Goal: Task Accomplishment & Management: Use online tool/utility

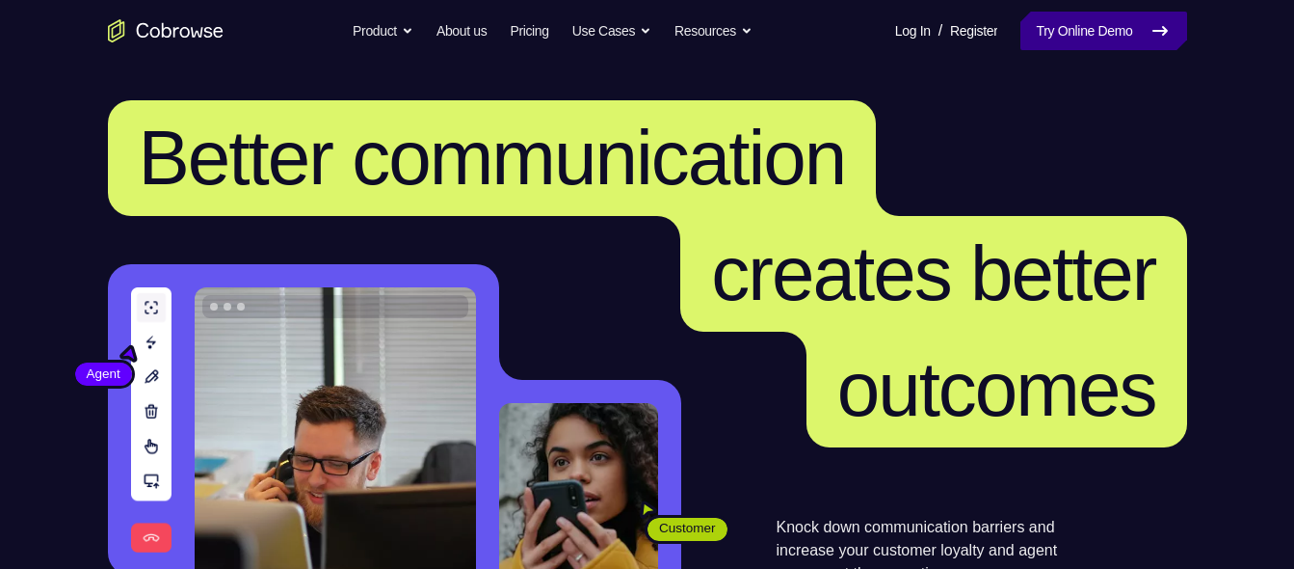
click at [1070, 38] on link "Try Online Demo" at bounding box center [1104, 31] width 166 height 39
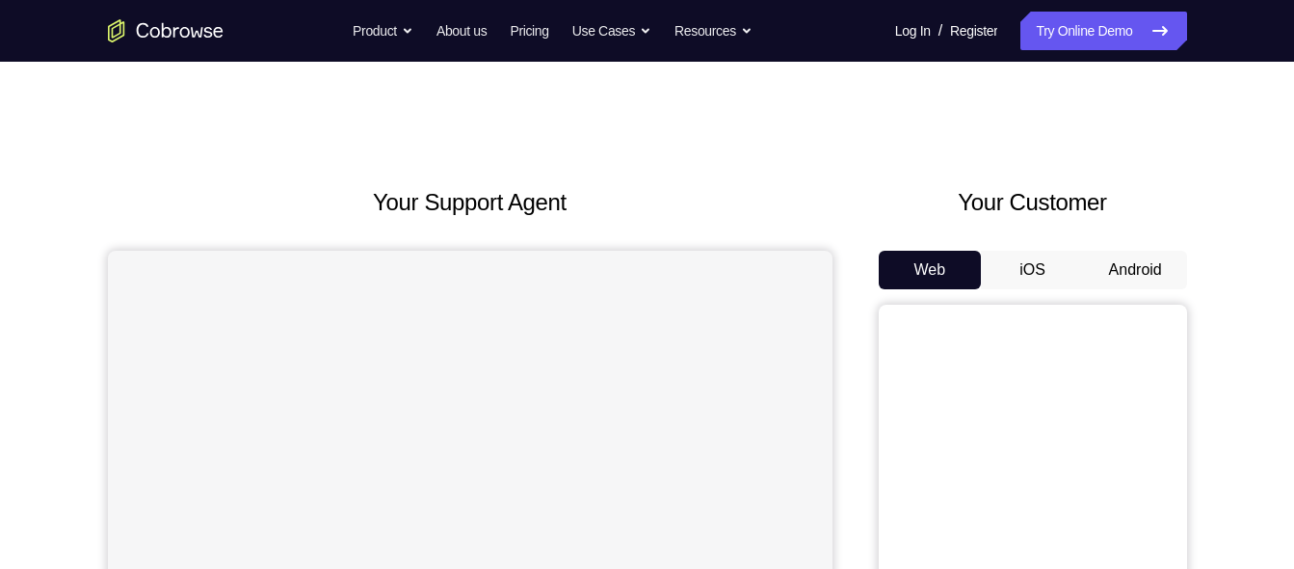
click at [1154, 277] on button "Android" at bounding box center [1135, 270] width 103 height 39
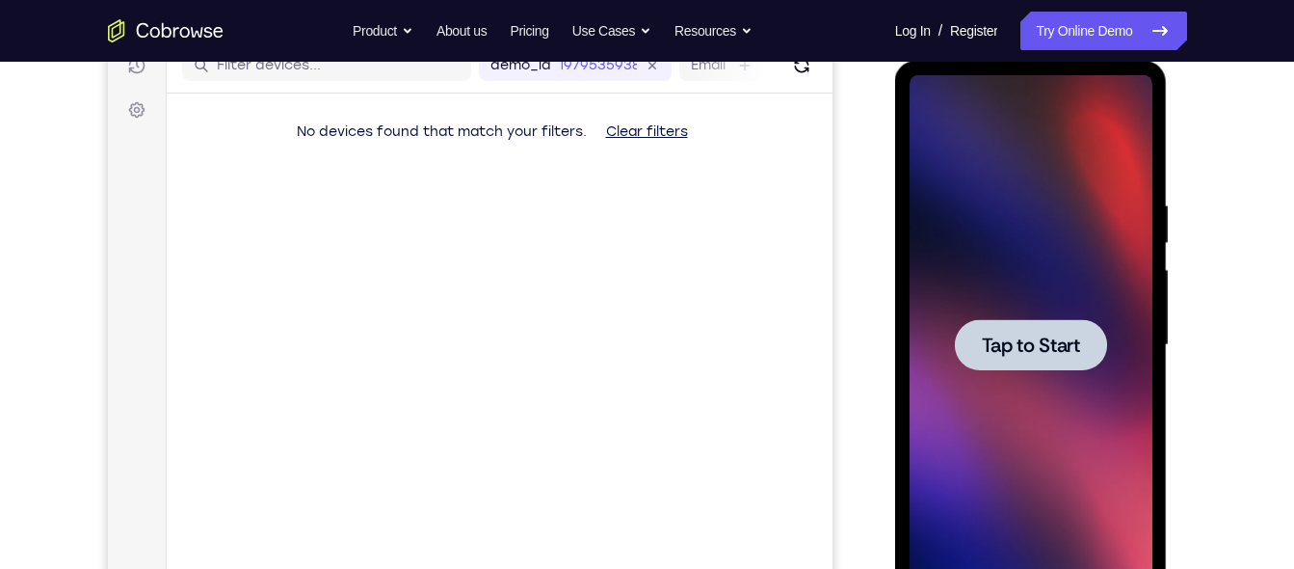
click at [996, 372] on div at bounding box center [1031, 345] width 243 height 540
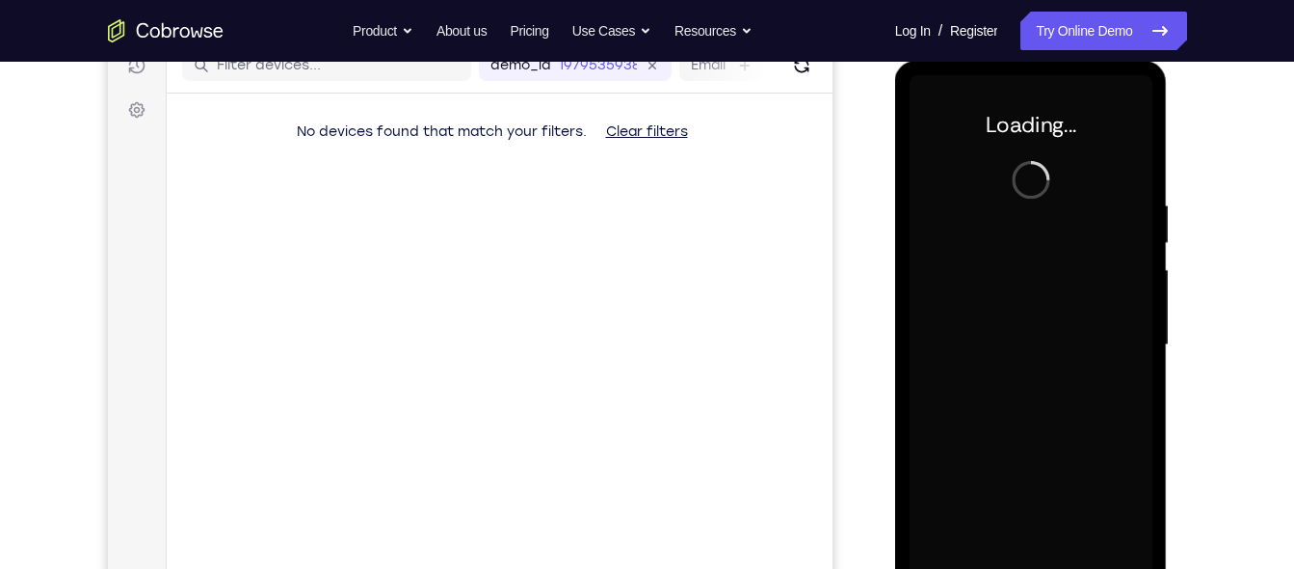
click at [996, 372] on div at bounding box center [1031, 345] width 243 height 540
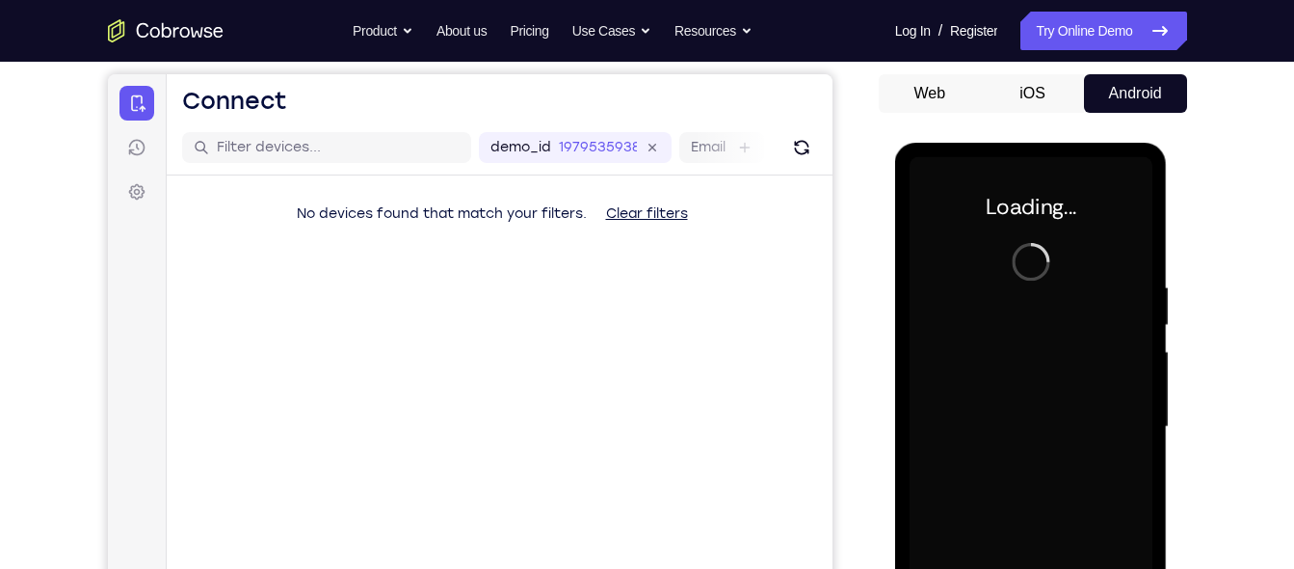
scroll to position [173, 0]
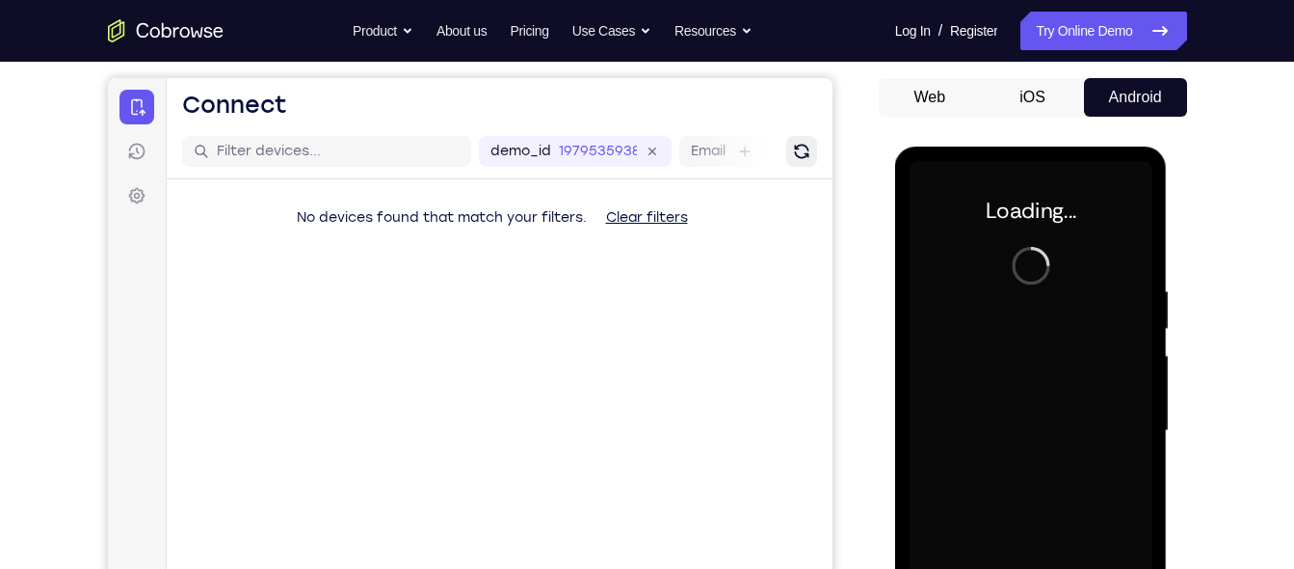
click at [801, 146] on icon "Refresh" at bounding box center [800, 151] width 19 height 19
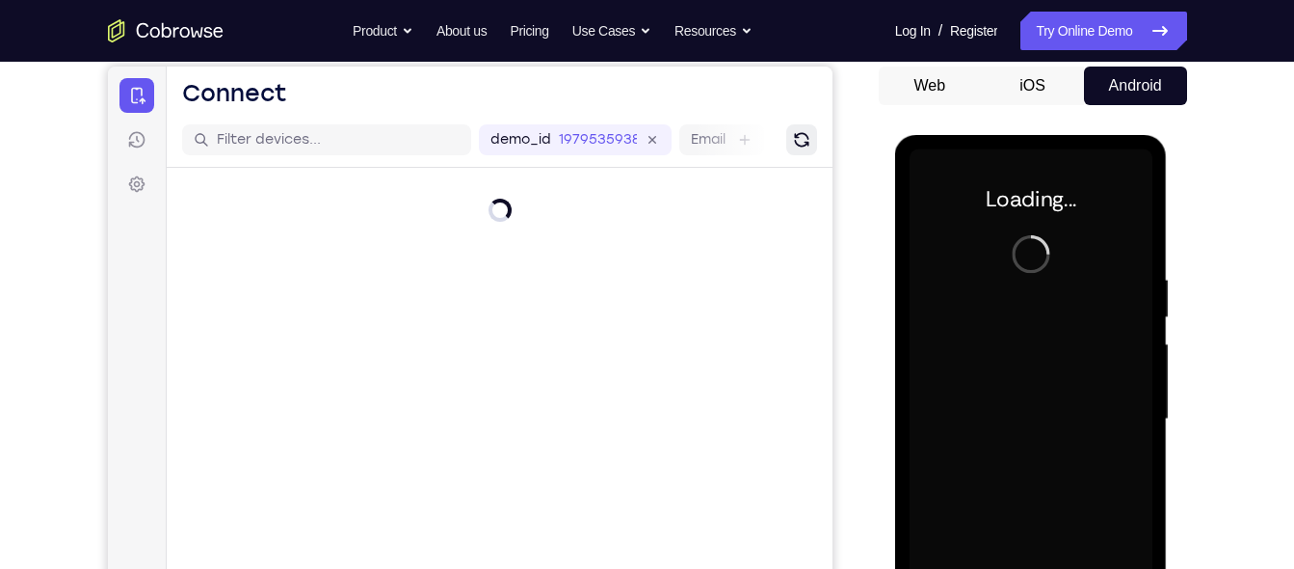
scroll to position [185, 0]
click at [801, 146] on icon "Refresh" at bounding box center [800, 138] width 24 height 24
click at [801, 146] on icon "Refresh" at bounding box center [800, 138] width 26 height 26
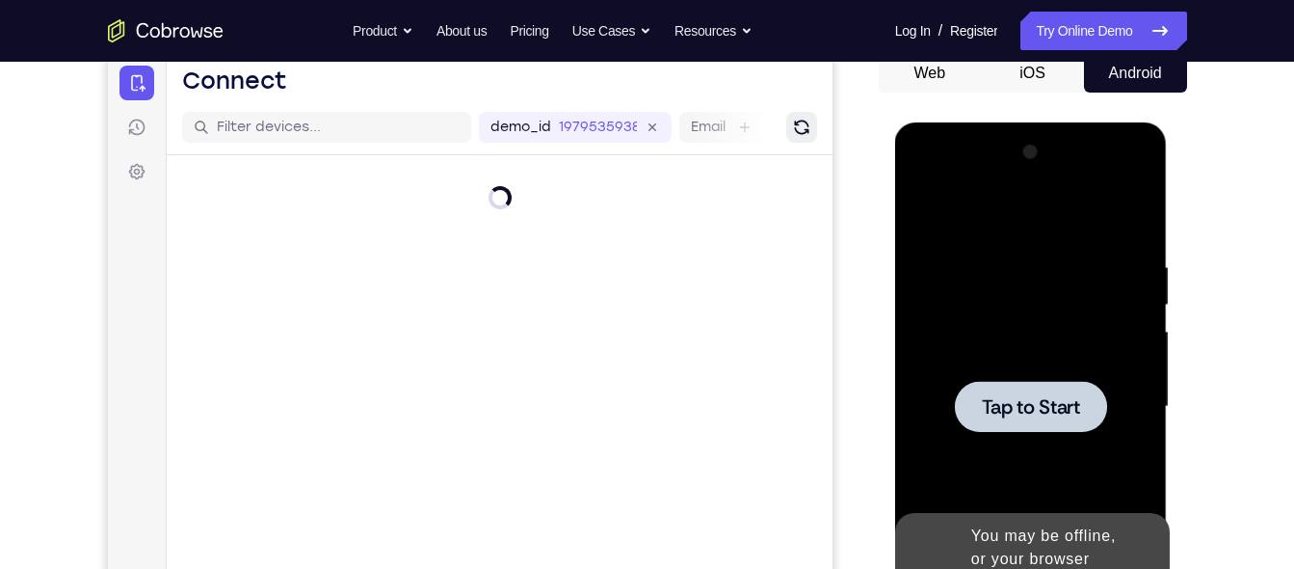
scroll to position [198, 0]
click at [805, 128] on icon "Refresh" at bounding box center [800, 126] width 27 height 27
click at [1062, 412] on span "Tap to Start" at bounding box center [1031, 405] width 98 height 19
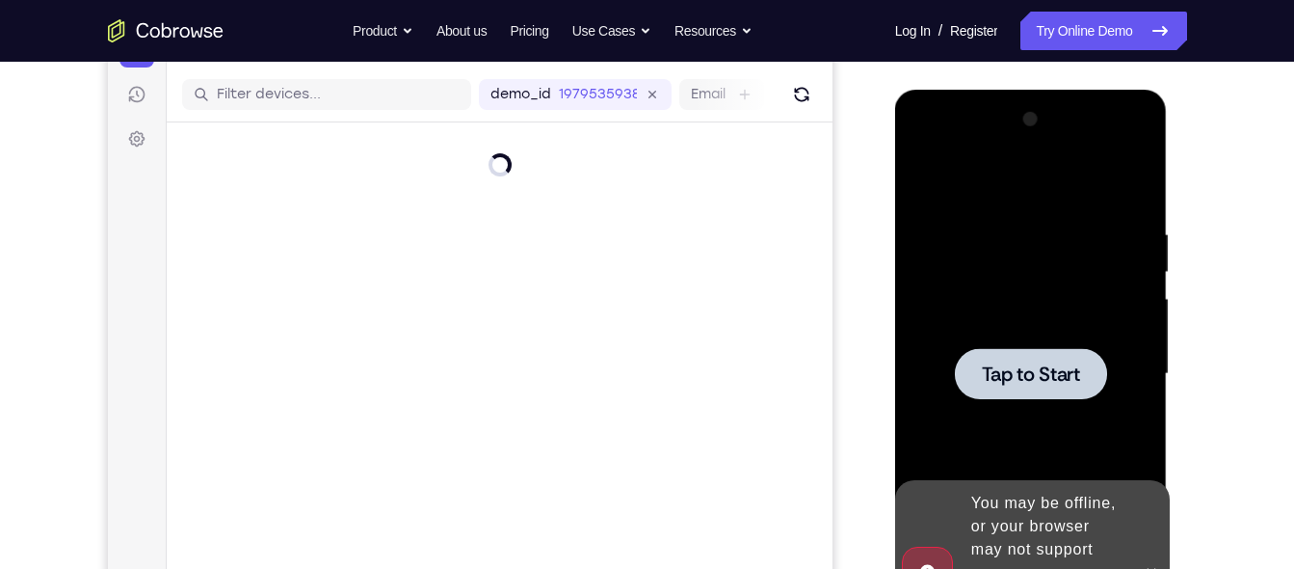
click at [1132, 558] on div "You may be offline, or your browser may not support secure WebSockets. More inf…" at bounding box center [1048, 572] width 169 height 177
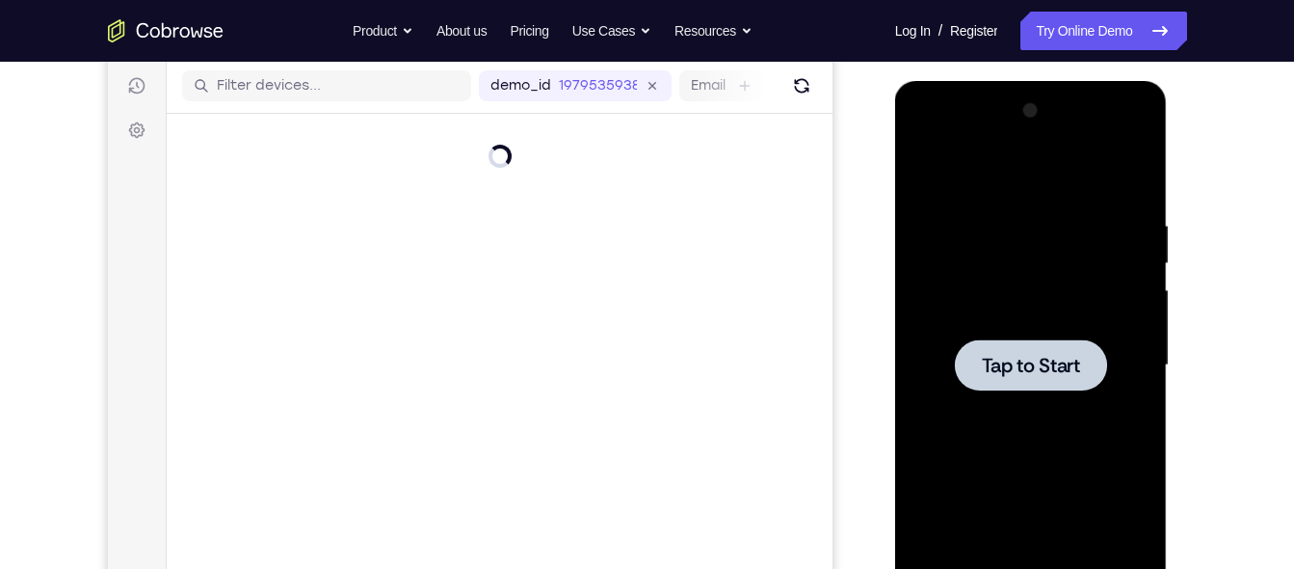
scroll to position [239, 0]
click at [800, 93] on icon "Refresh" at bounding box center [800, 84] width 26 height 26
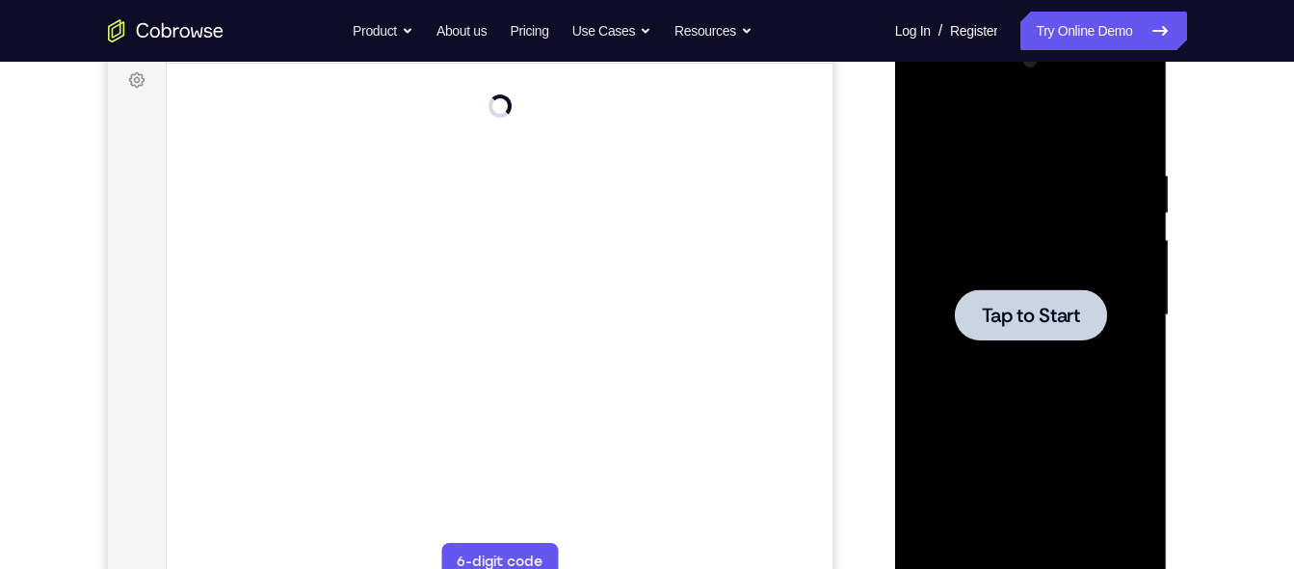
scroll to position [289, 0]
click at [954, 241] on div at bounding box center [1031, 314] width 243 height 540
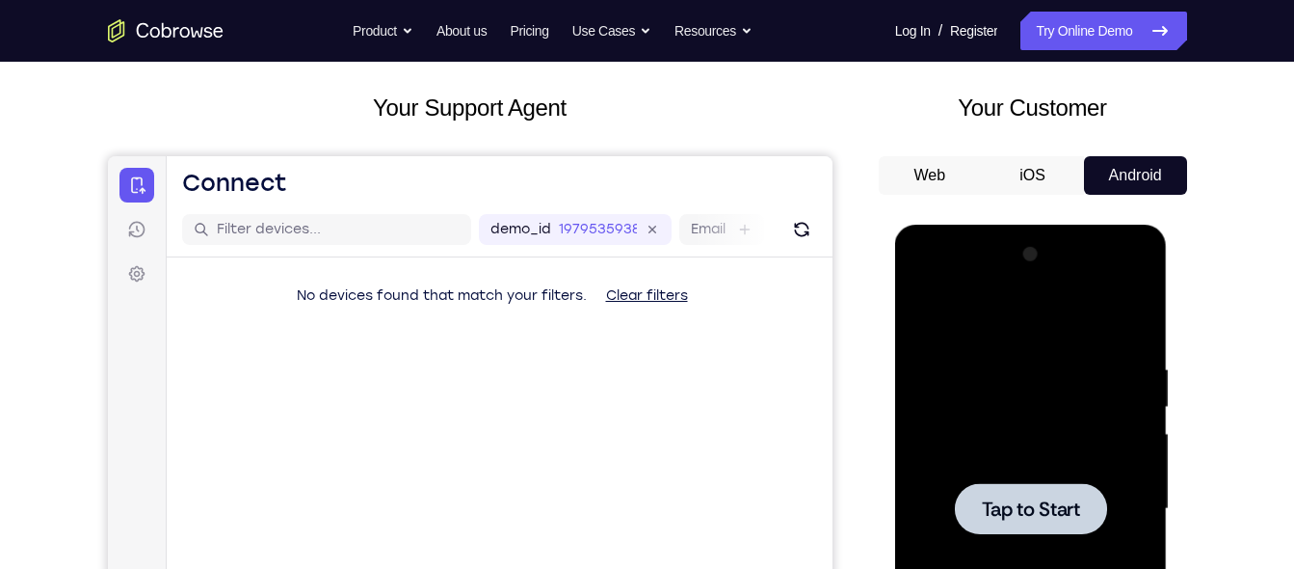
scroll to position [93, 0]
click at [794, 216] on button "Refresh" at bounding box center [800, 230] width 31 height 31
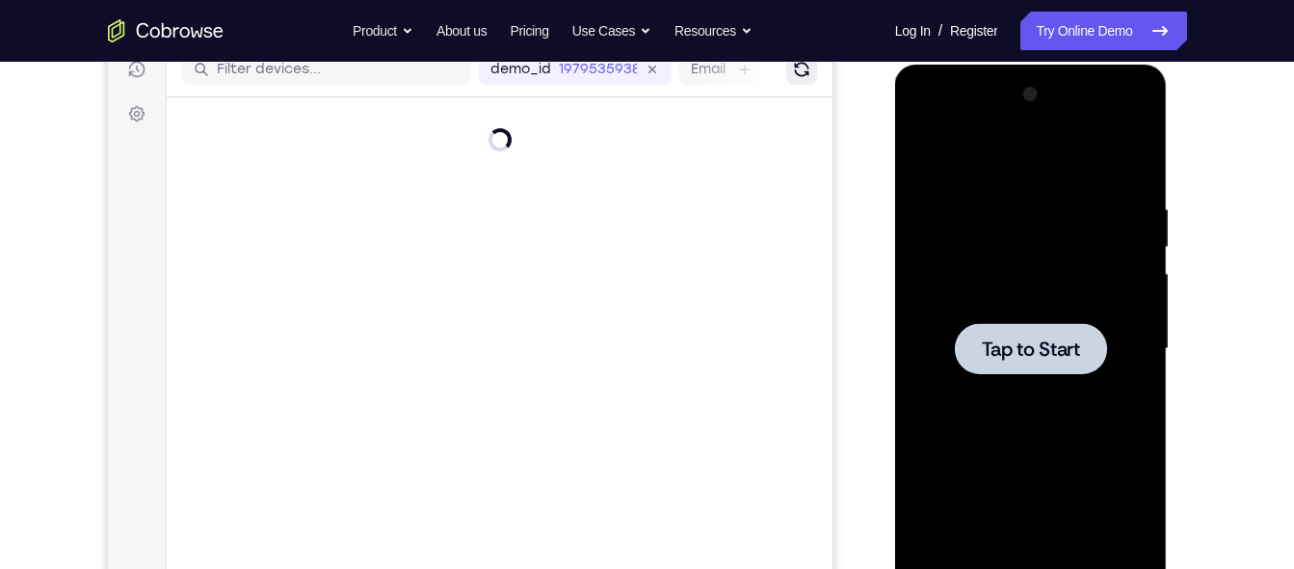
scroll to position [255, 0]
click at [1028, 367] on div at bounding box center [1031, 347] width 152 height 51
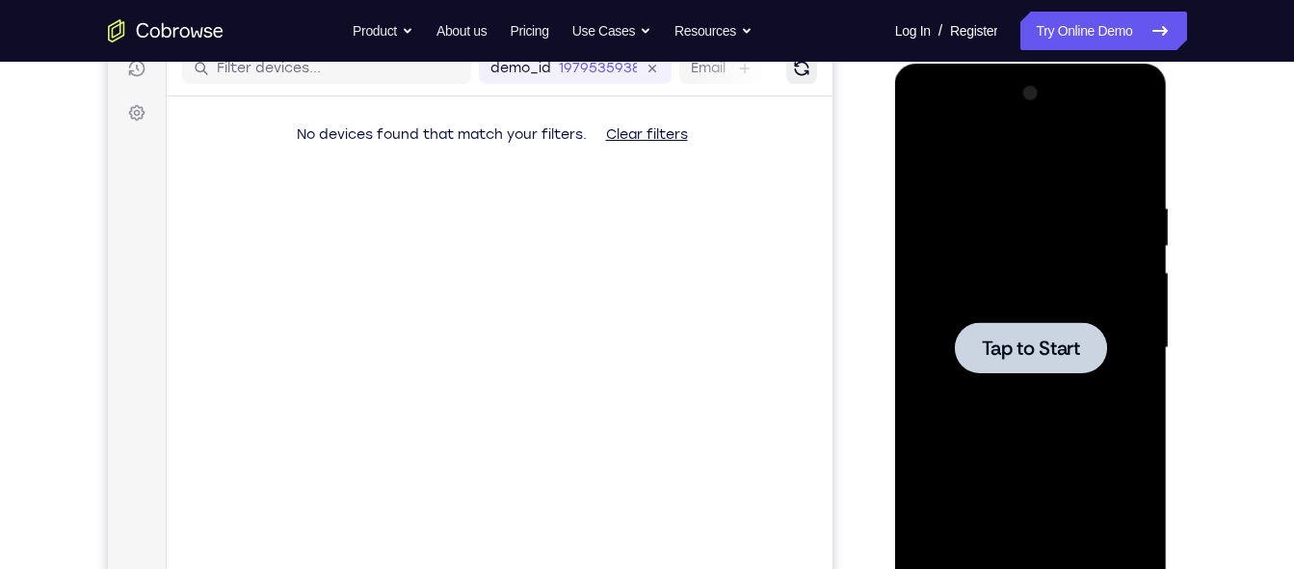
click at [801, 79] on button "Refresh" at bounding box center [800, 68] width 31 height 31
click at [1023, 355] on span "Tap to Start" at bounding box center [1031, 347] width 98 height 19
click at [787, 82] on button "Refresh" at bounding box center [800, 68] width 31 height 31
click at [1019, 338] on span "Tap to Start" at bounding box center [1031, 347] width 98 height 19
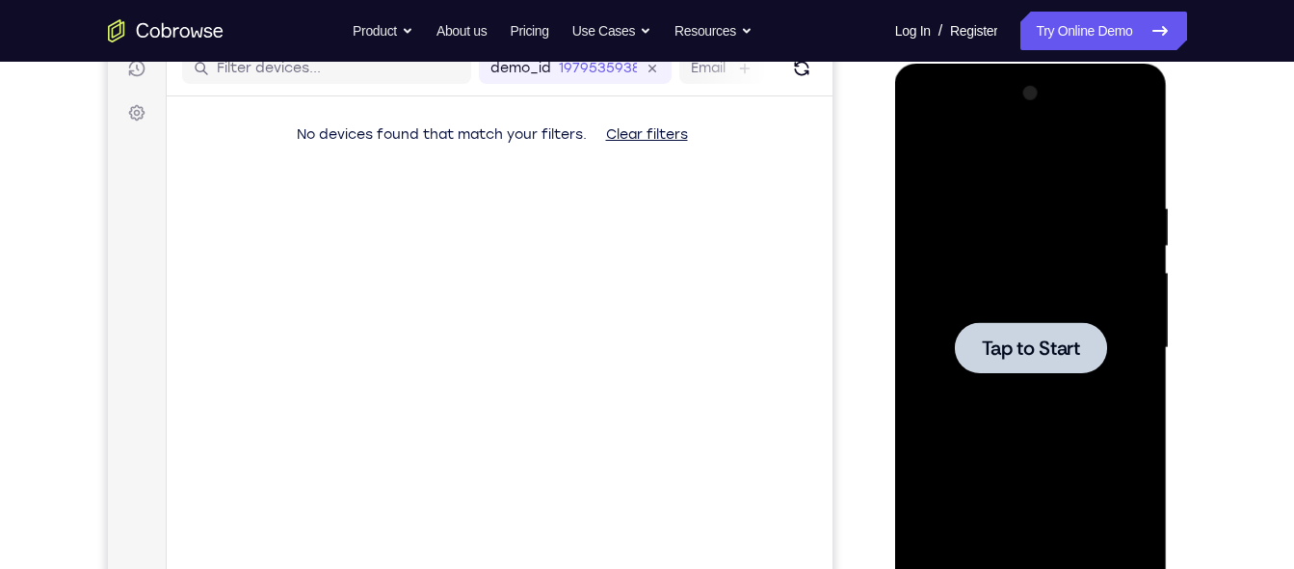
click at [955, 322] on button "Tap to Start" at bounding box center [1031, 347] width 152 height 51
click at [803, 291] on main "demo_id 1979535938 1979535938 Email User ID Device ID Device name 6-digit code …" at bounding box center [499, 364] width 666 height 646
click at [1006, 325] on div at bounding box center [1031, 347] width 152 height 51
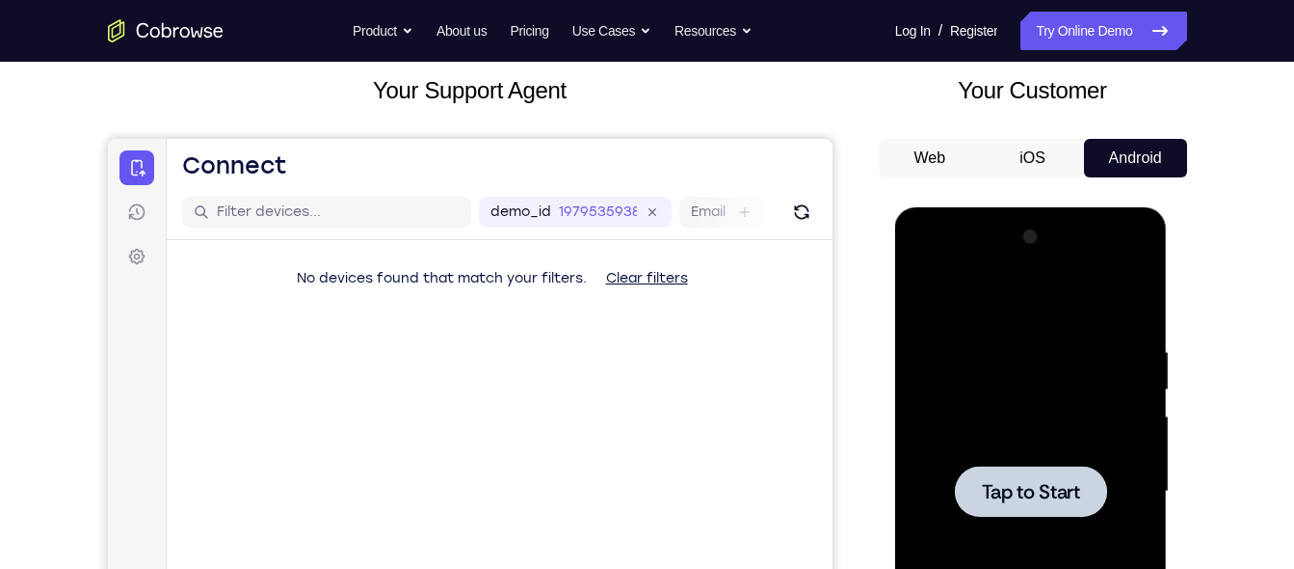
scroll to position [111, 0]
drag, startPoint x: 810, startPoint y: 216, endPoint x: 264, endPoint y: 383, distance: 570.4
click at [810, 216] on icon "Refresh" at bounding box center [800, 212] width 27 height 27
click at [1087, 507] on div at bounding box center [1031, 491] width 152 height 51
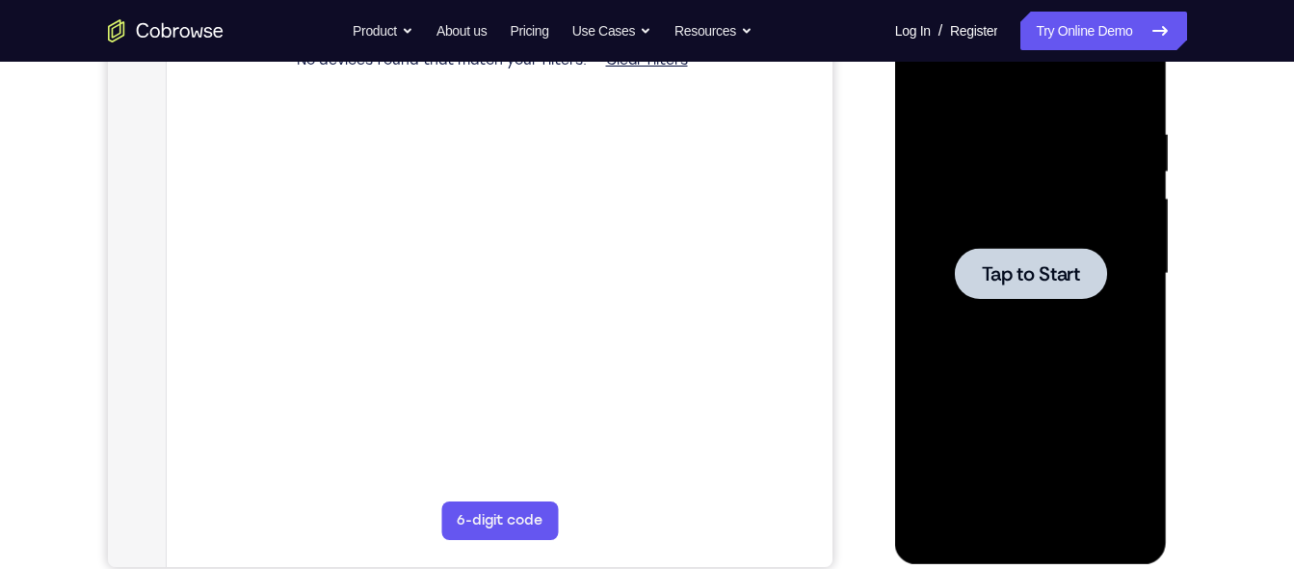
click at [984, 309] on div at bounding box center [1031, 274] width 243 height 540
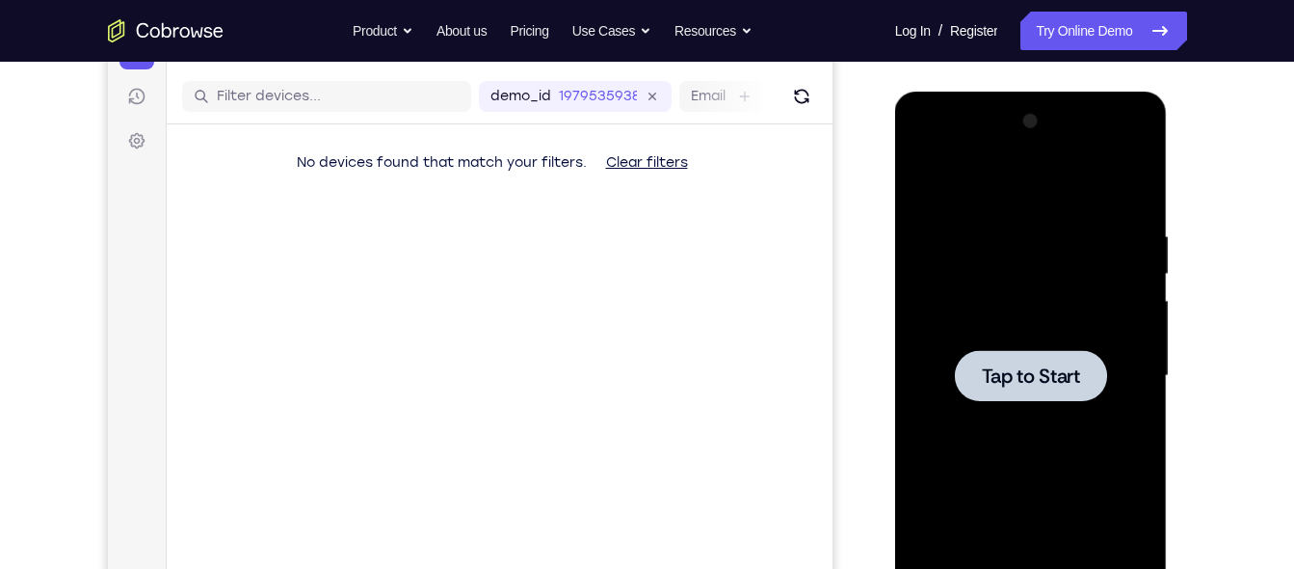
scroll to position [226, 0]
